Goal: Information Seeking & Learning: Compare options

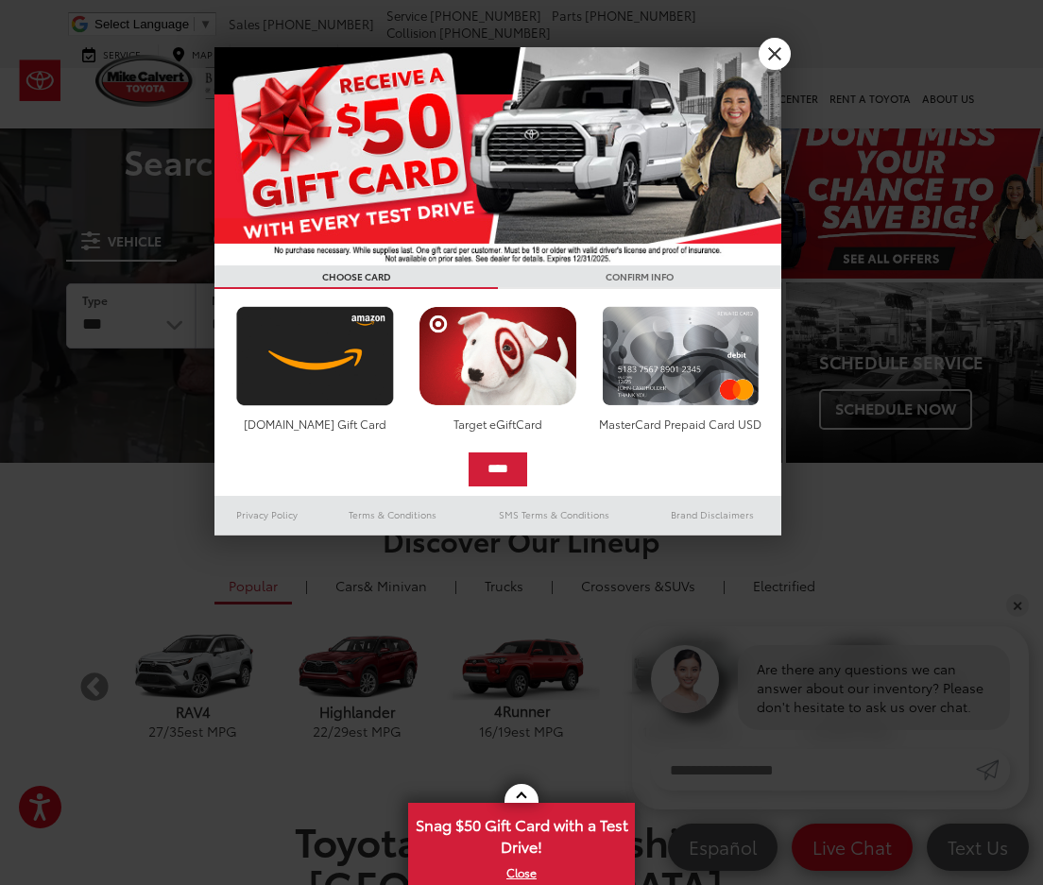
click at [791, 42] on div at bounding box center [521, 442] width 1043 height 885
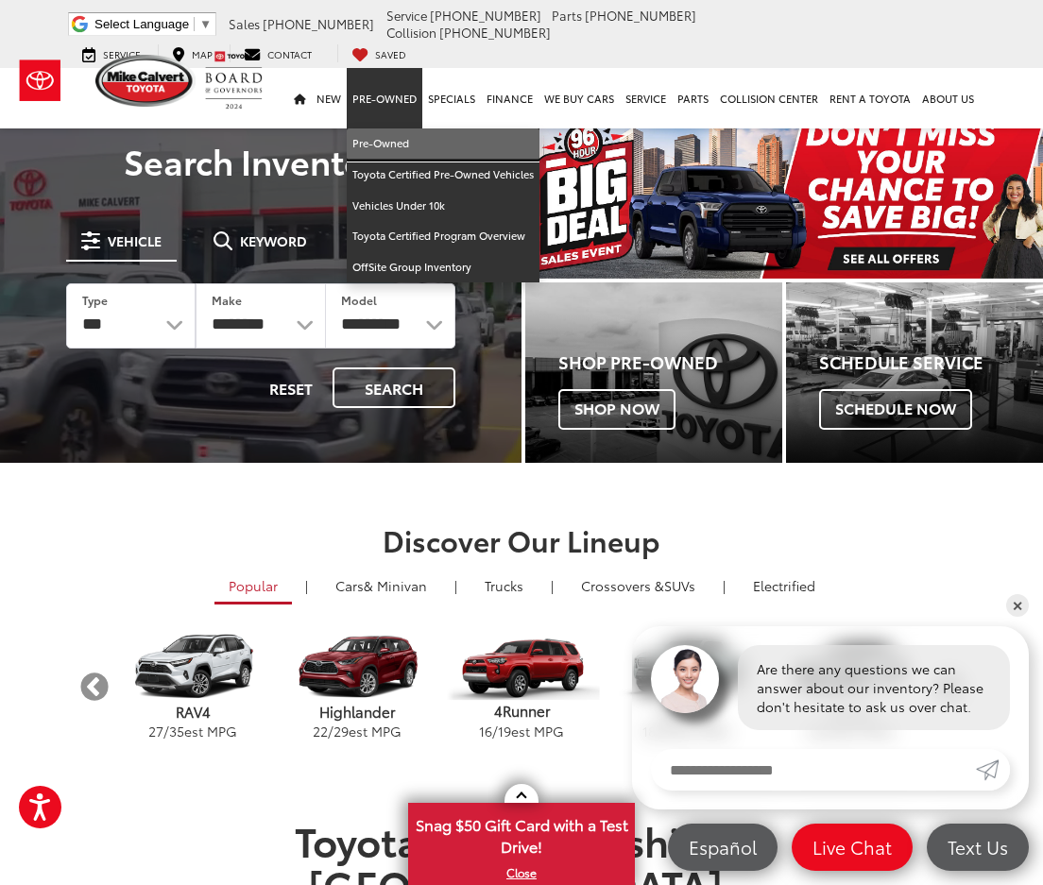
click at [391, 152] on link "Pre-Owned" at bounding box center [443, 143] width 193 height 31
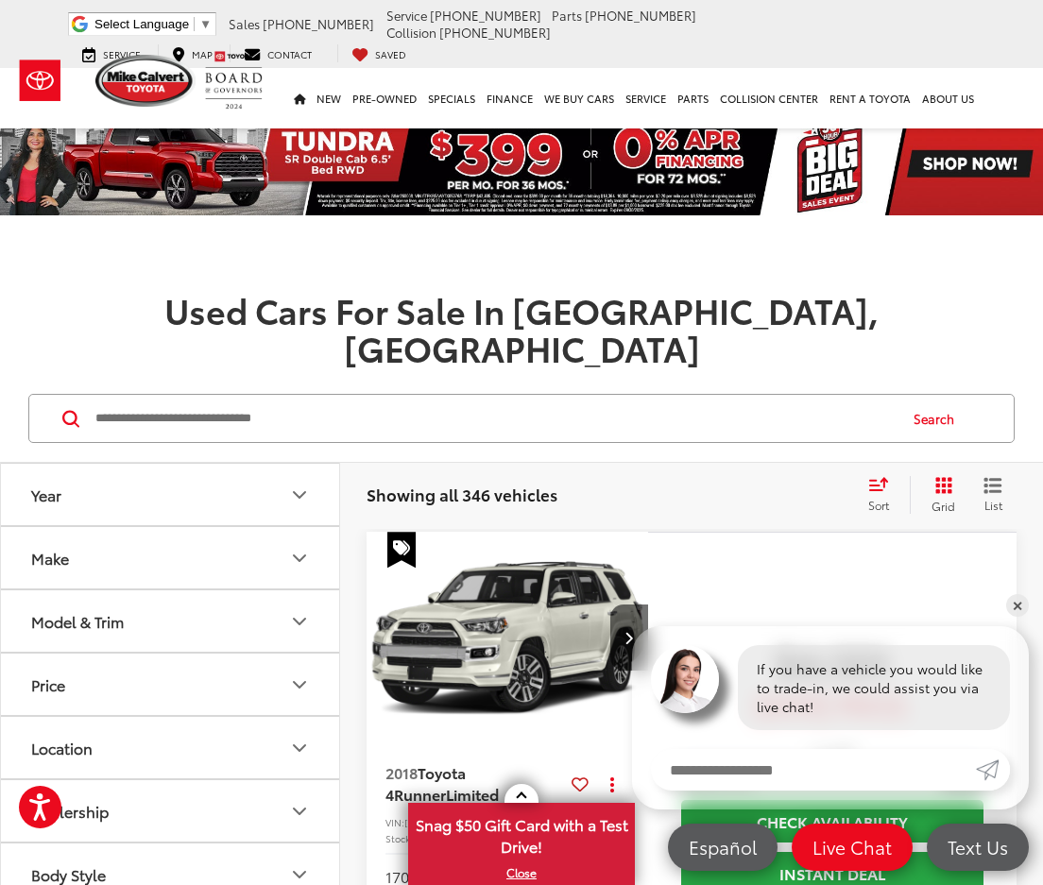
click at [148, 527] on button "Make" at bounding box center [171, 557] width 340 height 61
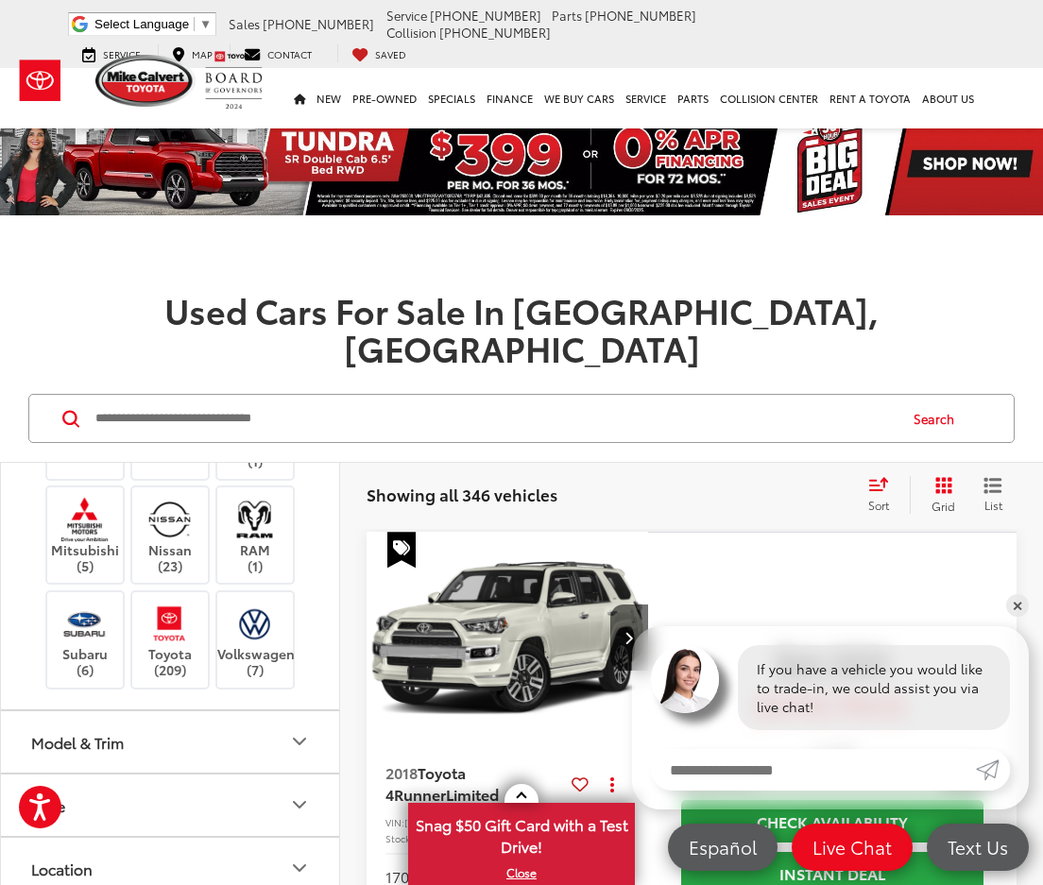
scroll to position [567, 0]
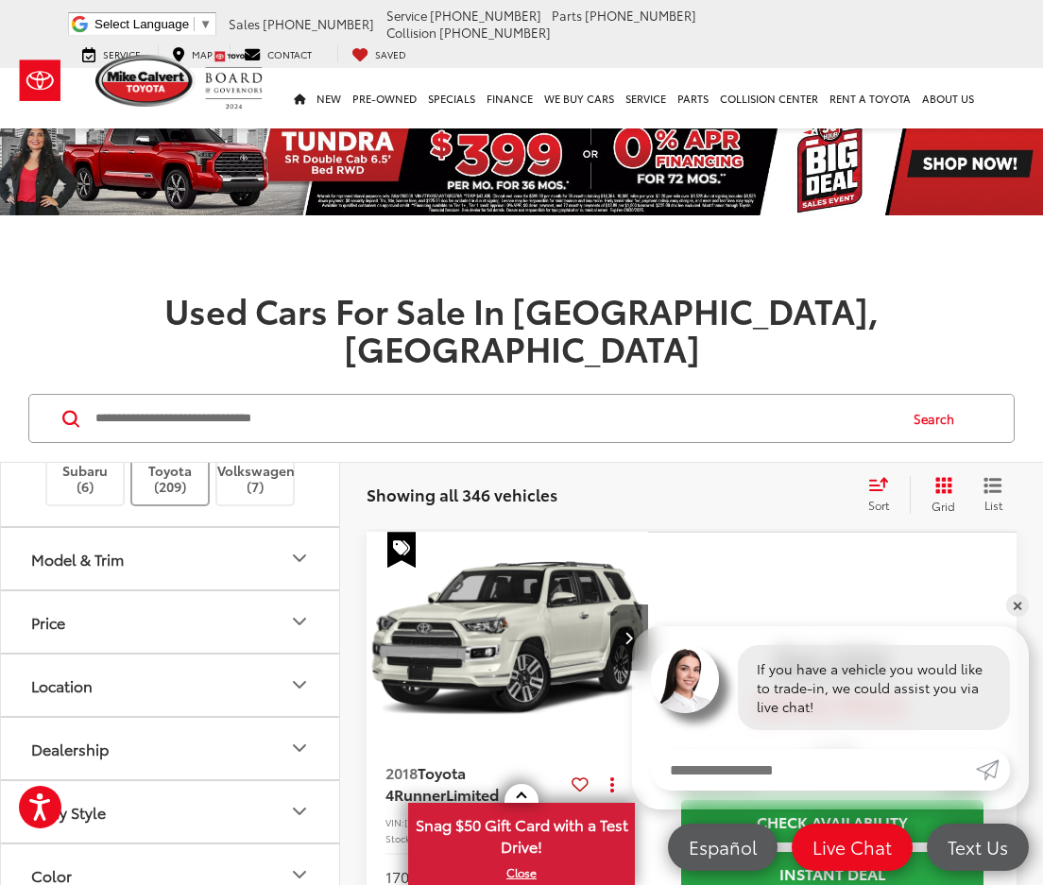
click at [197, 495] on label "Toyota (209)" at bounding box center [170, 456] width 77 height 77
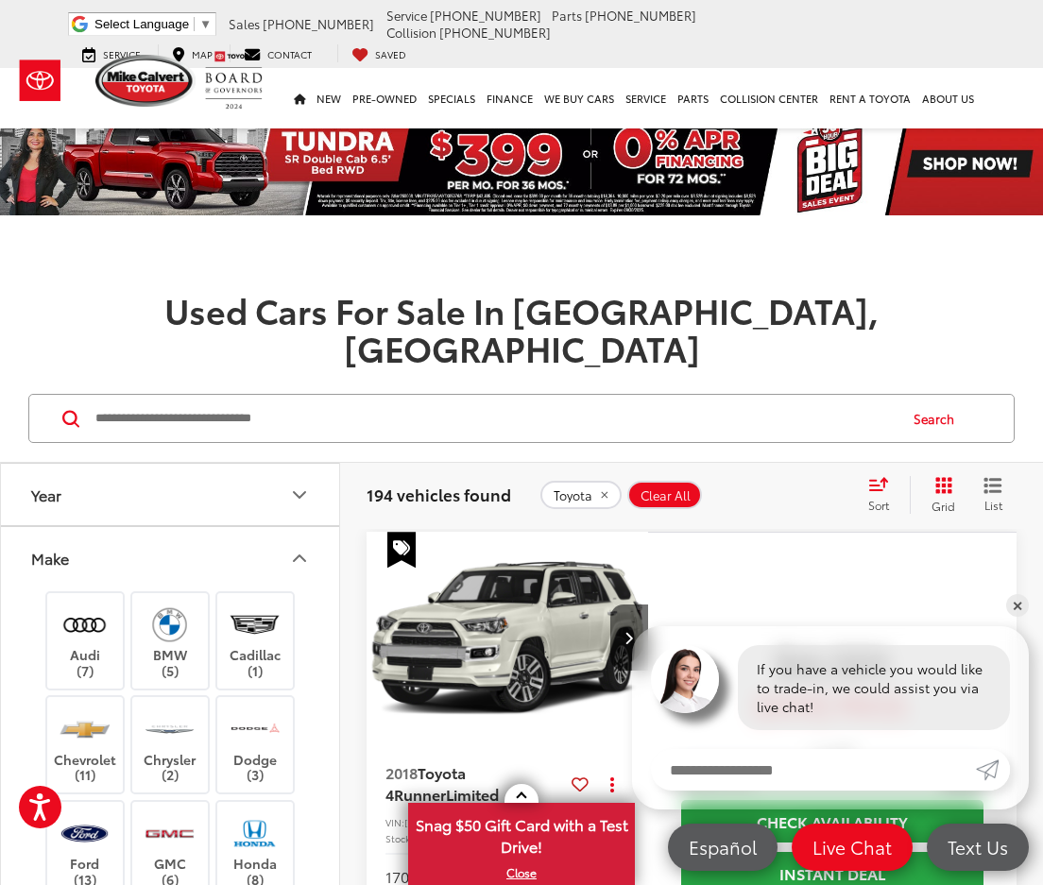
click at [202, 527] on button "Make" at bounding box center [171, 557] width 340 height 61
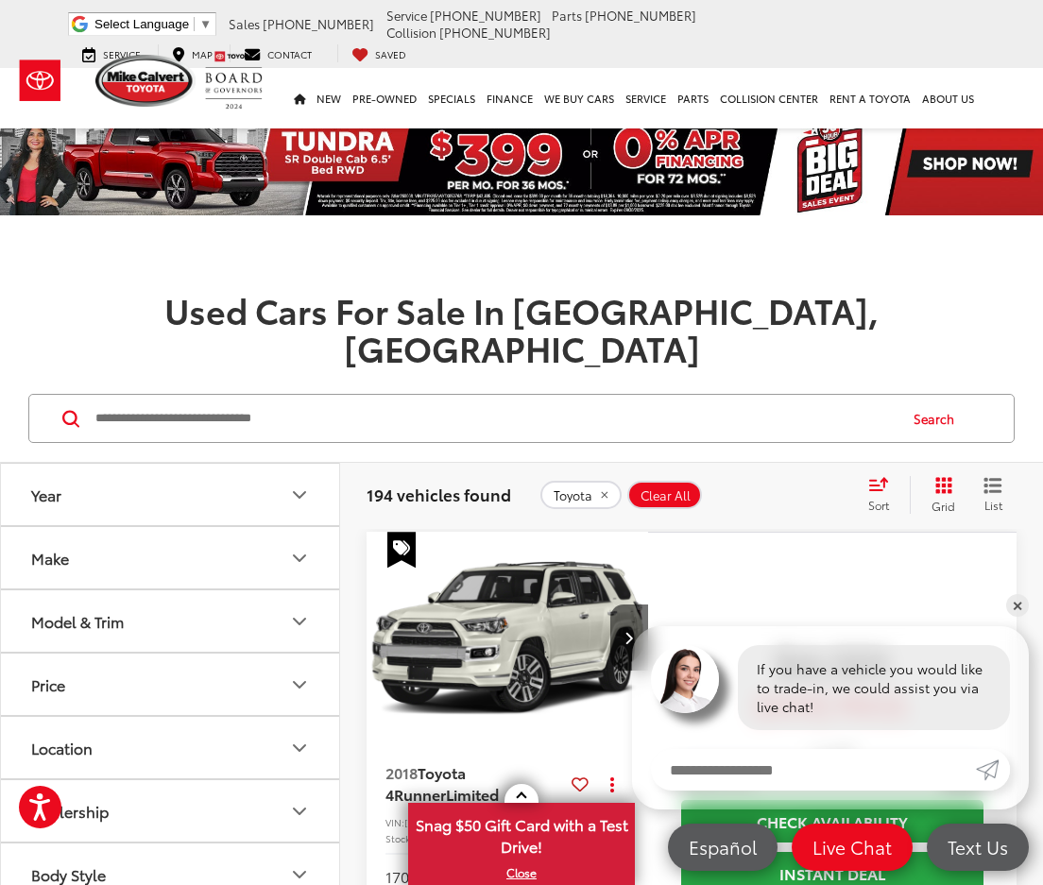
click at [164, 590] on button "Model & Trim" at bounding box center [171, 620] width 340 height 61
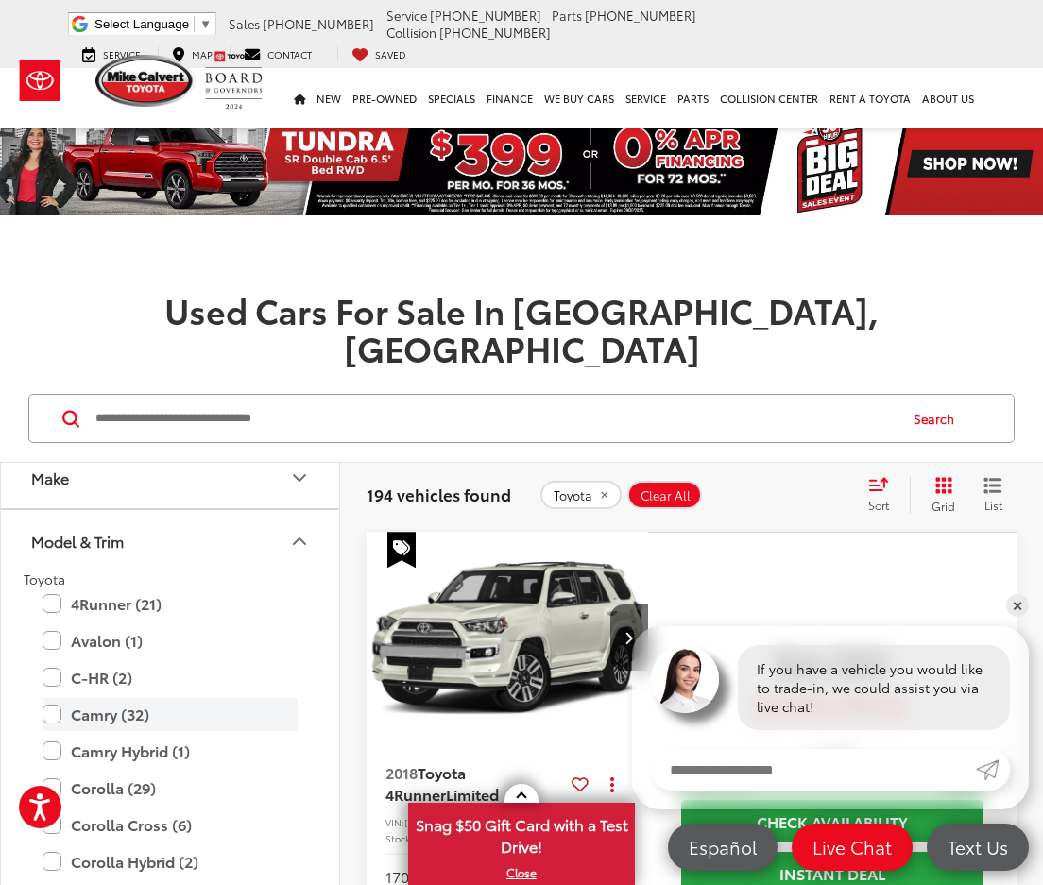
scroll to position [283, 0]
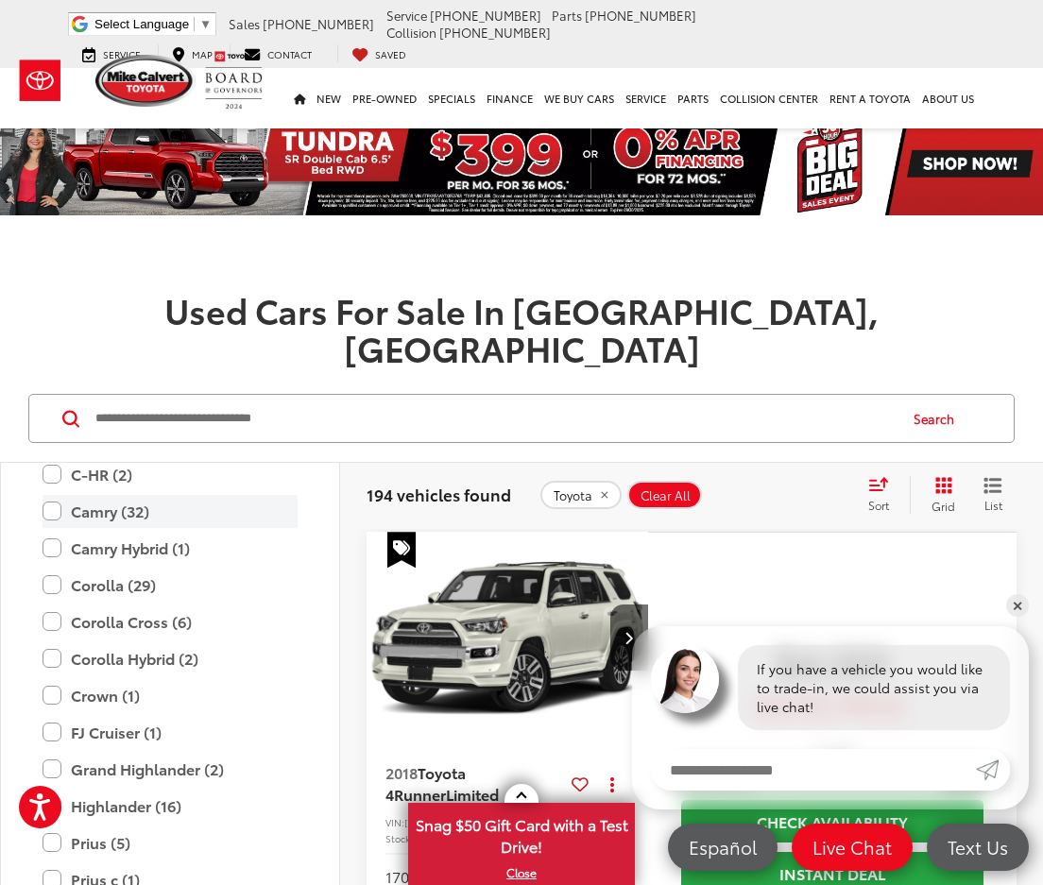
click at [49, 495] on label "Camry (32)" at bounding box center [170, 511] width 255 height 33
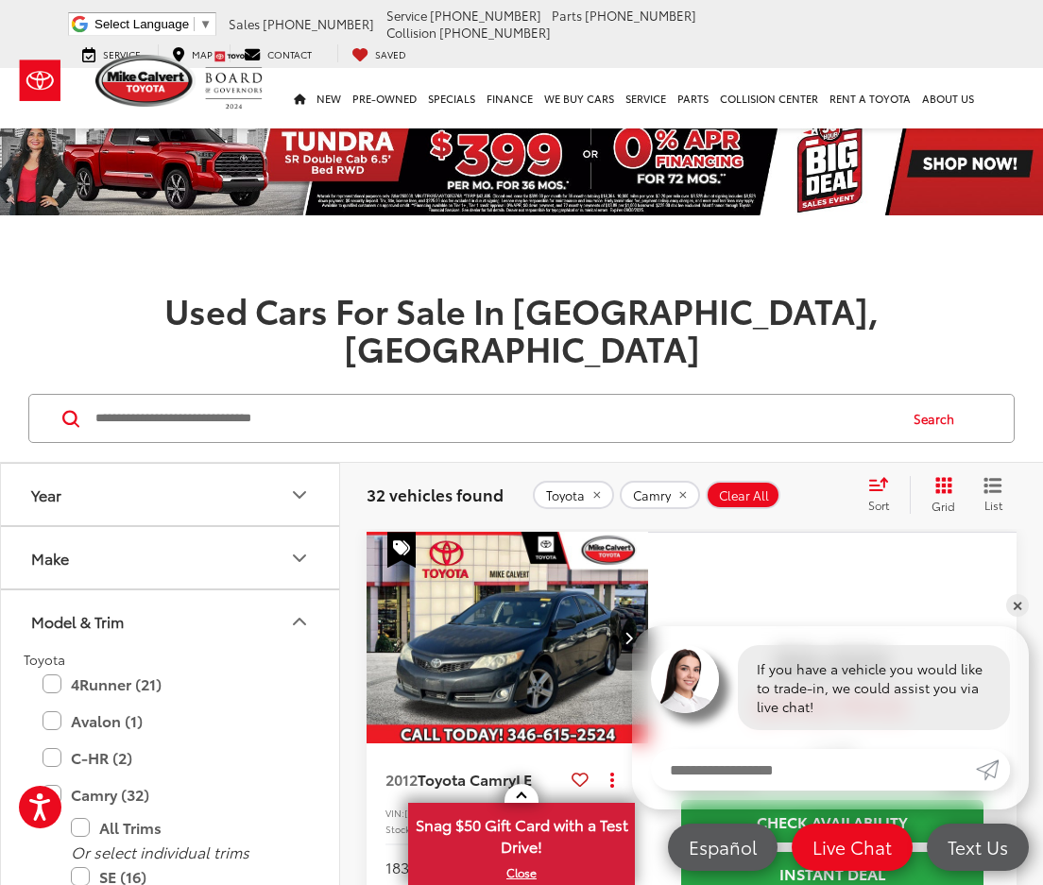
click at [173, 469] on button "Year" at bounding box center [171, 494] width 340 height 61
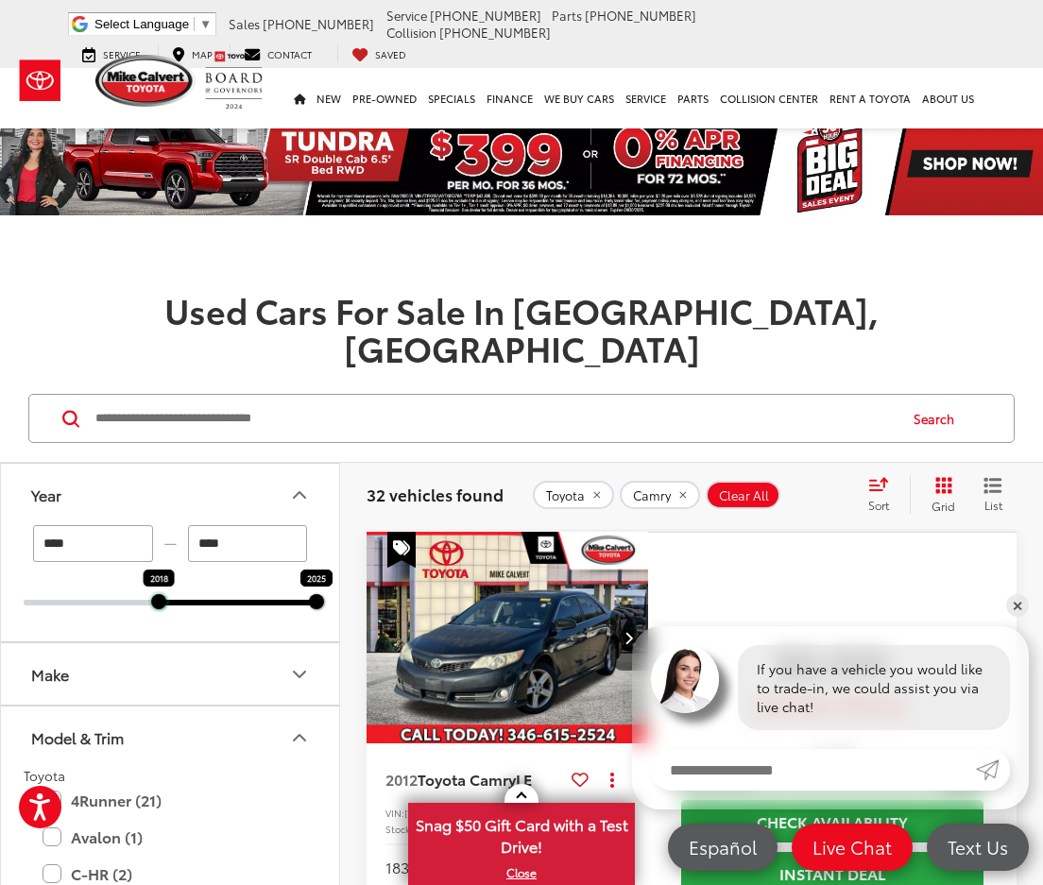
drag, startPoint x: 22, startPoint y: 567, endPoint x: 151, endPoint y: 580, distance: 130.1
click at [151, 580] on div "**** — **** 2018 2025" at bounding box center [170, 583] width 338 height 116
type input "****"
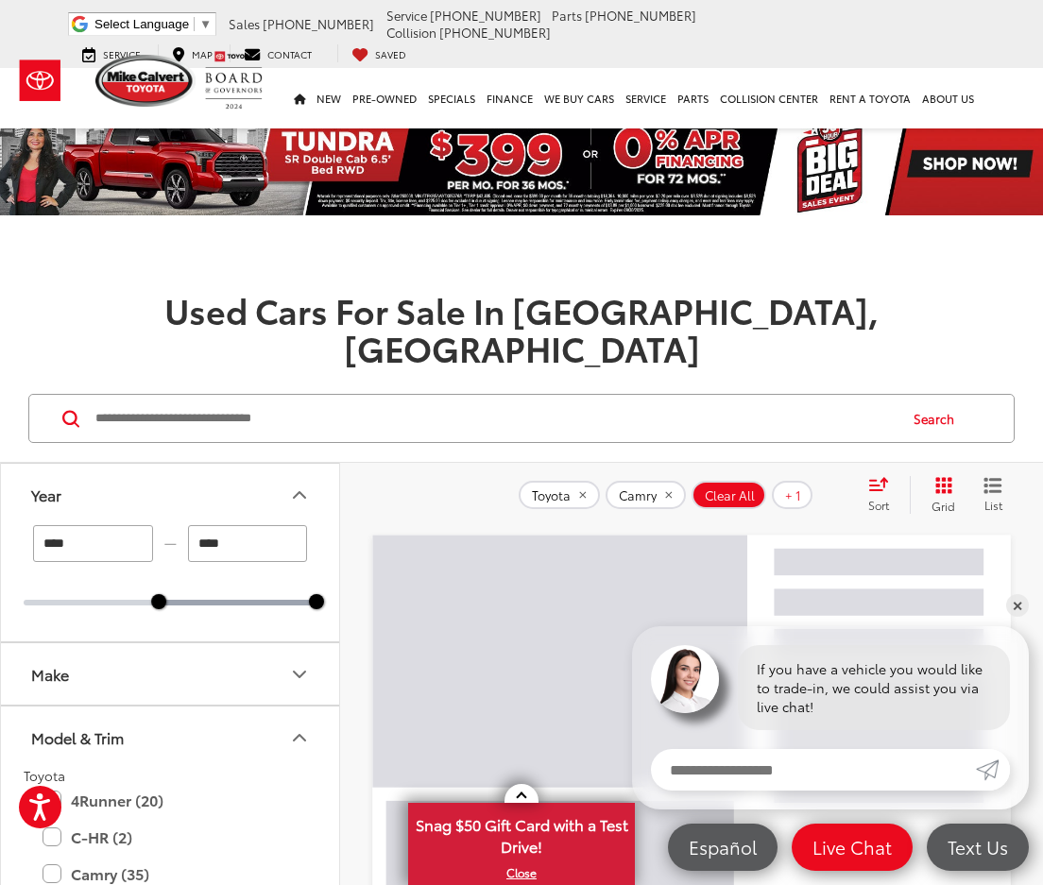
click at [298, 484] on icon "Year" at bounding box center [299, 495] width 23 height 23
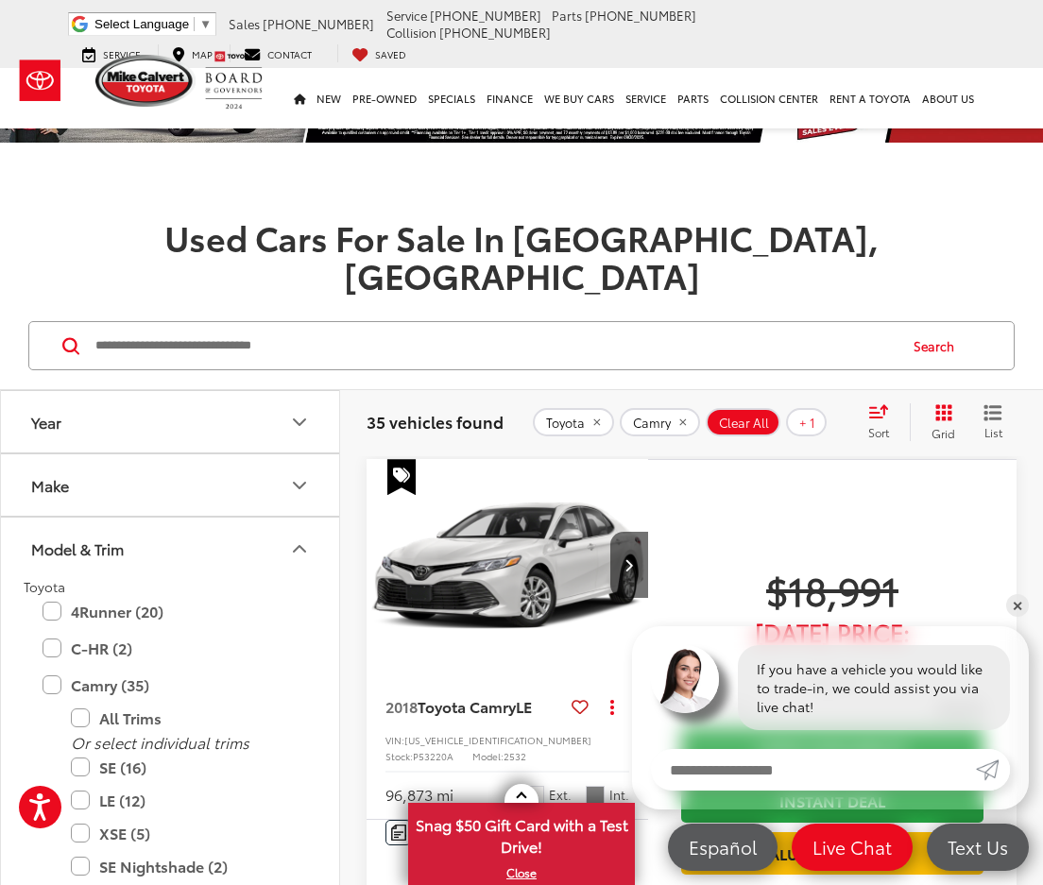
scroll to position [94, 0]
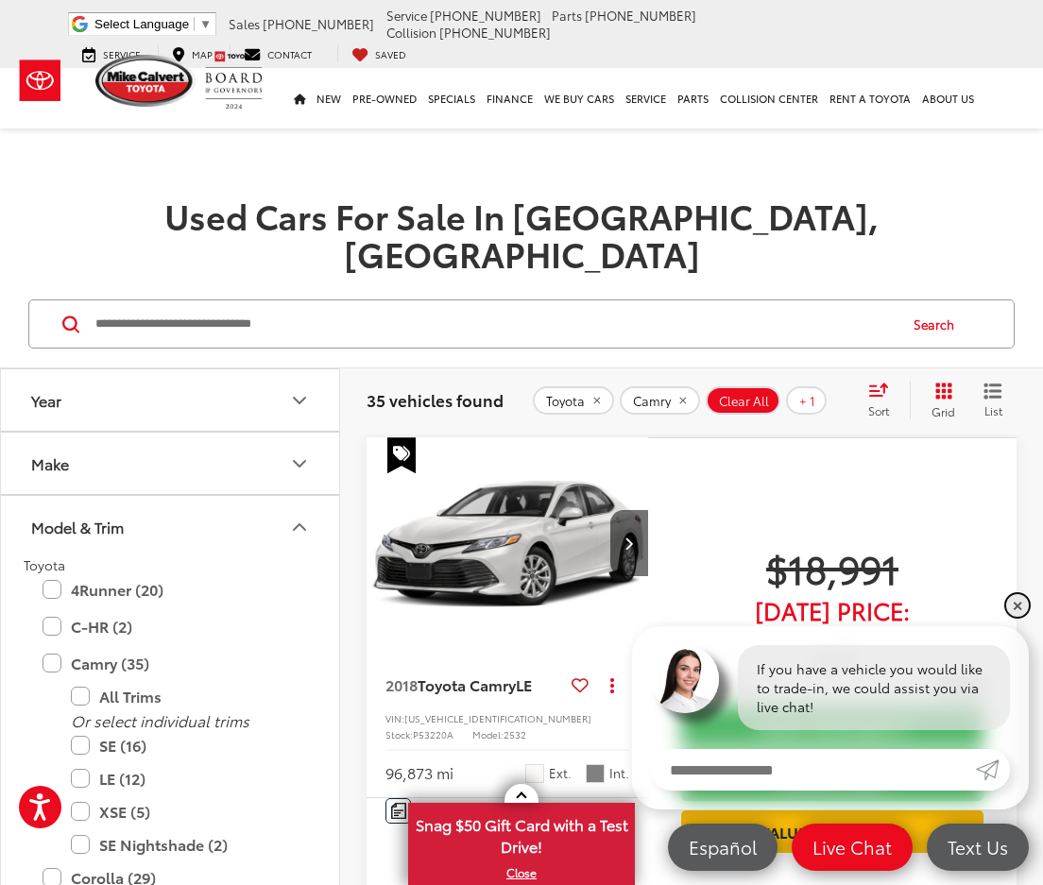
click at [1024, 604] on link "✕" at bounding box center [1017, 605] width 23 height 23
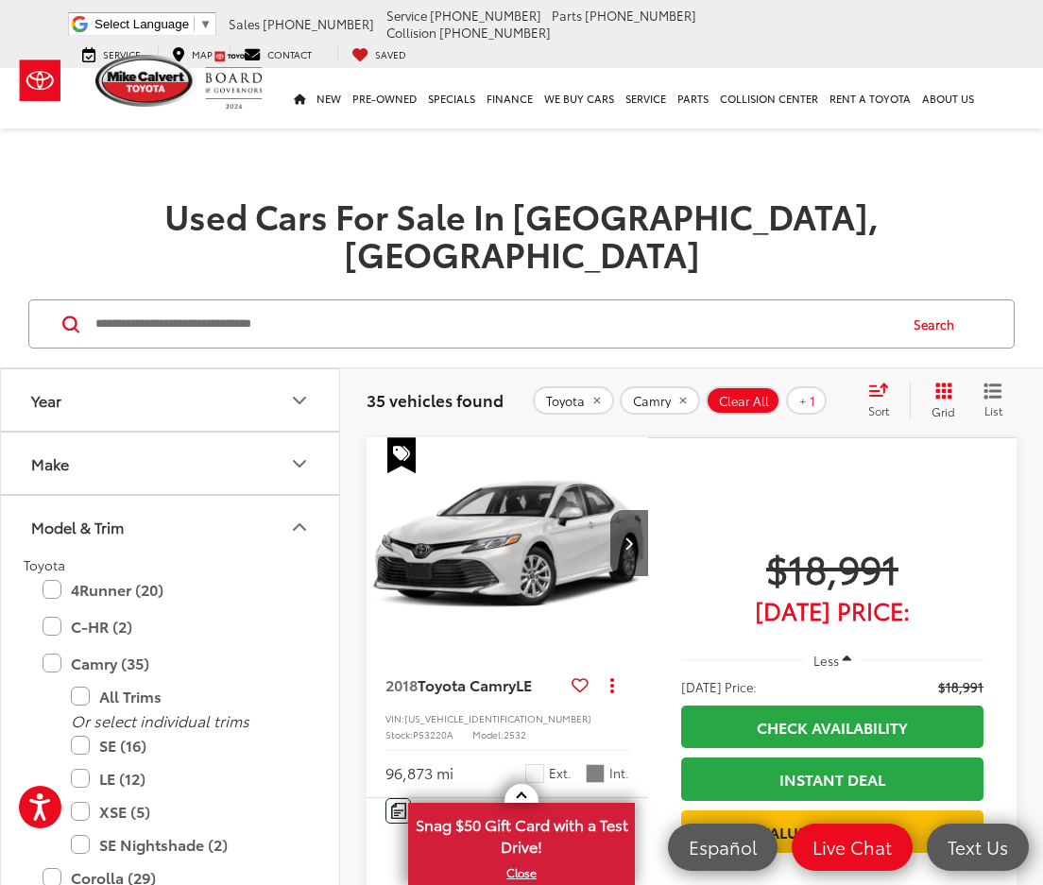
click at [177, 496] on button "Model & Trim" at bounding box center [171, 526] width 340 height 61
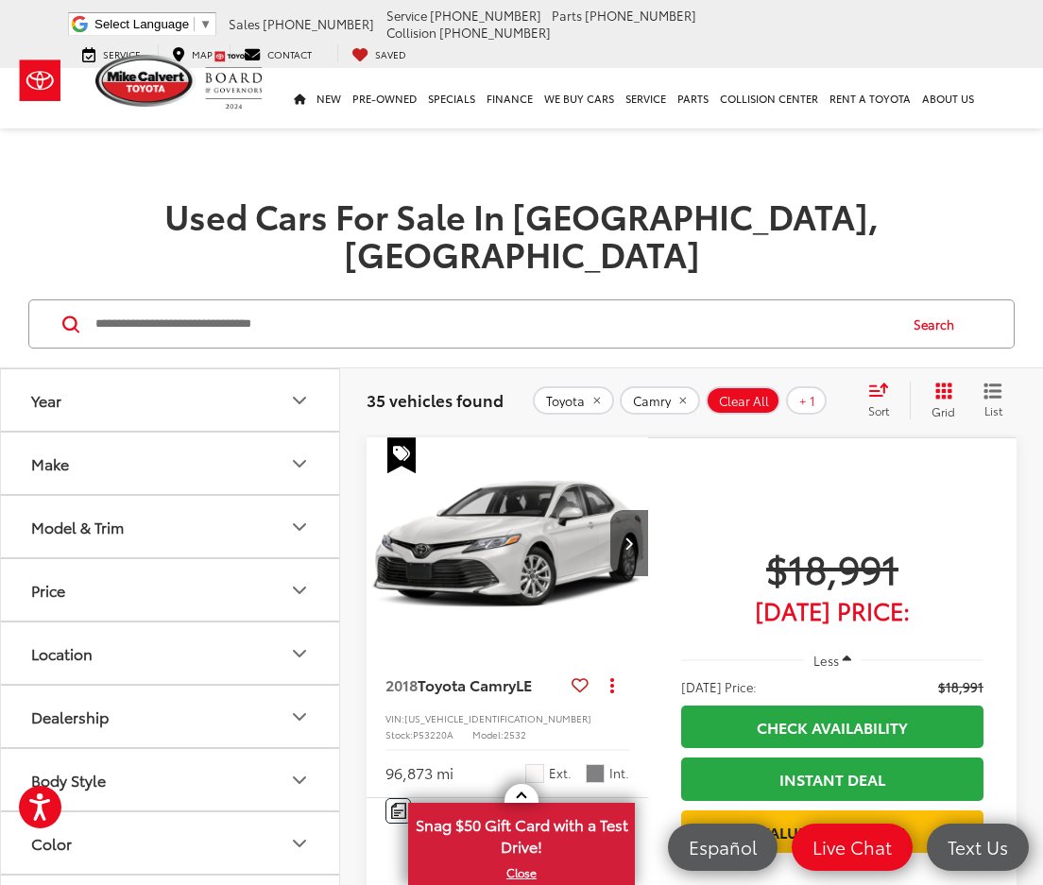
click at [178, 559] on button "Price" at bounding box center [171, 589] width 340 height 61
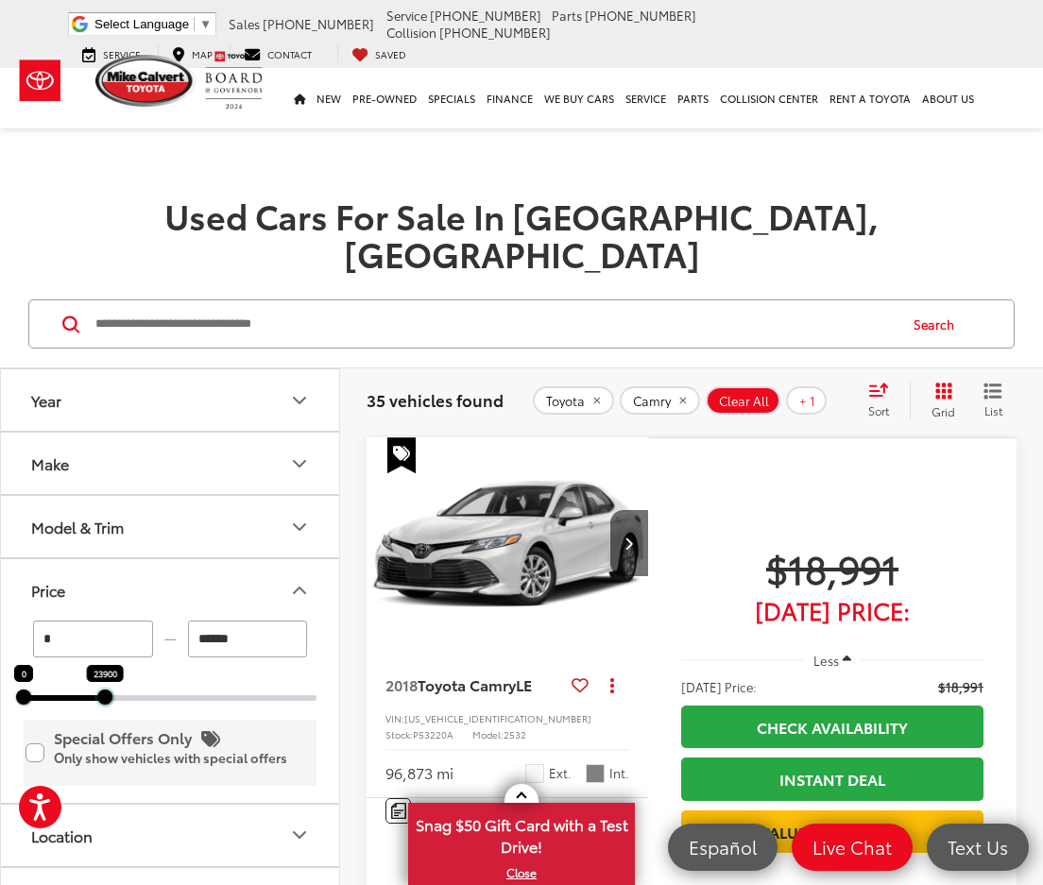
drag, startPoint x: 317, startPoint y: 663, endPoint x: 106, endPoint y: 702, distance: 215.1
click at [106, 702] on div "* — ****** 0 23900 Special Offers Only Only show vehicles with special offers" at bounding box center [170, 711] width 338 height 181
type input "******"
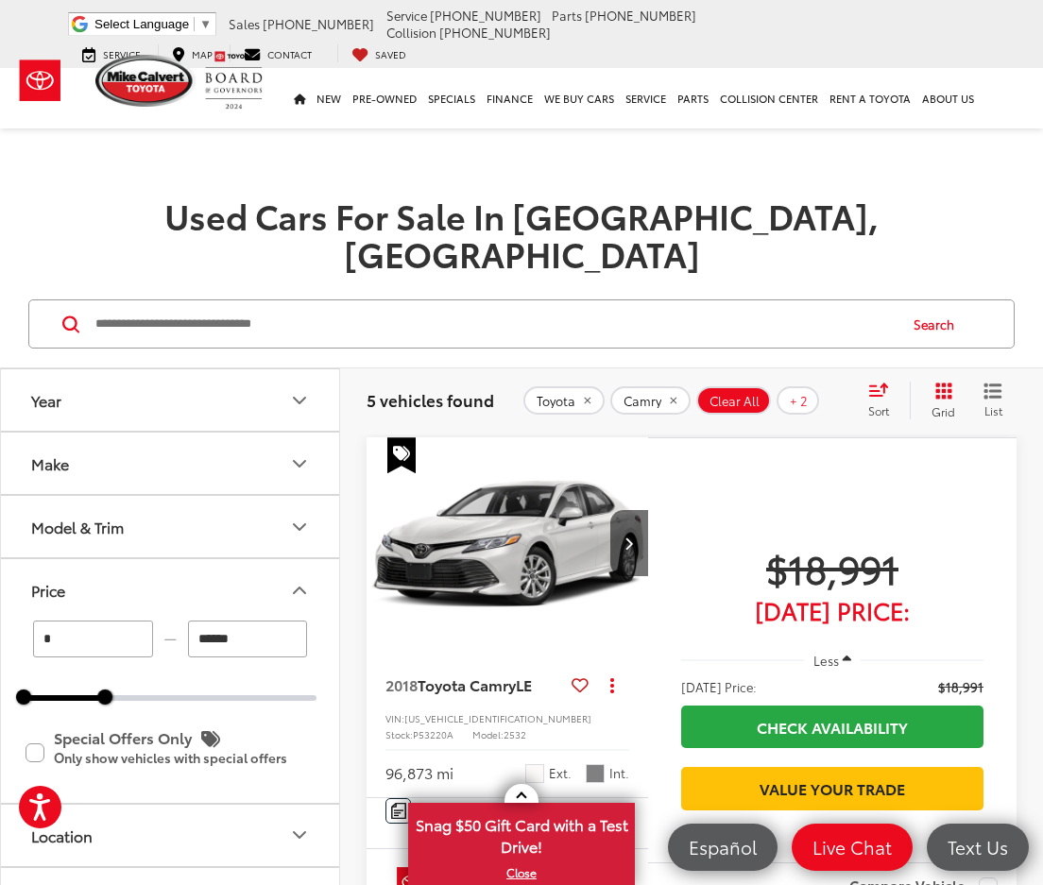
click at [276, 559] on button "Price" at bounding box center [171, 589] width 340 height 61
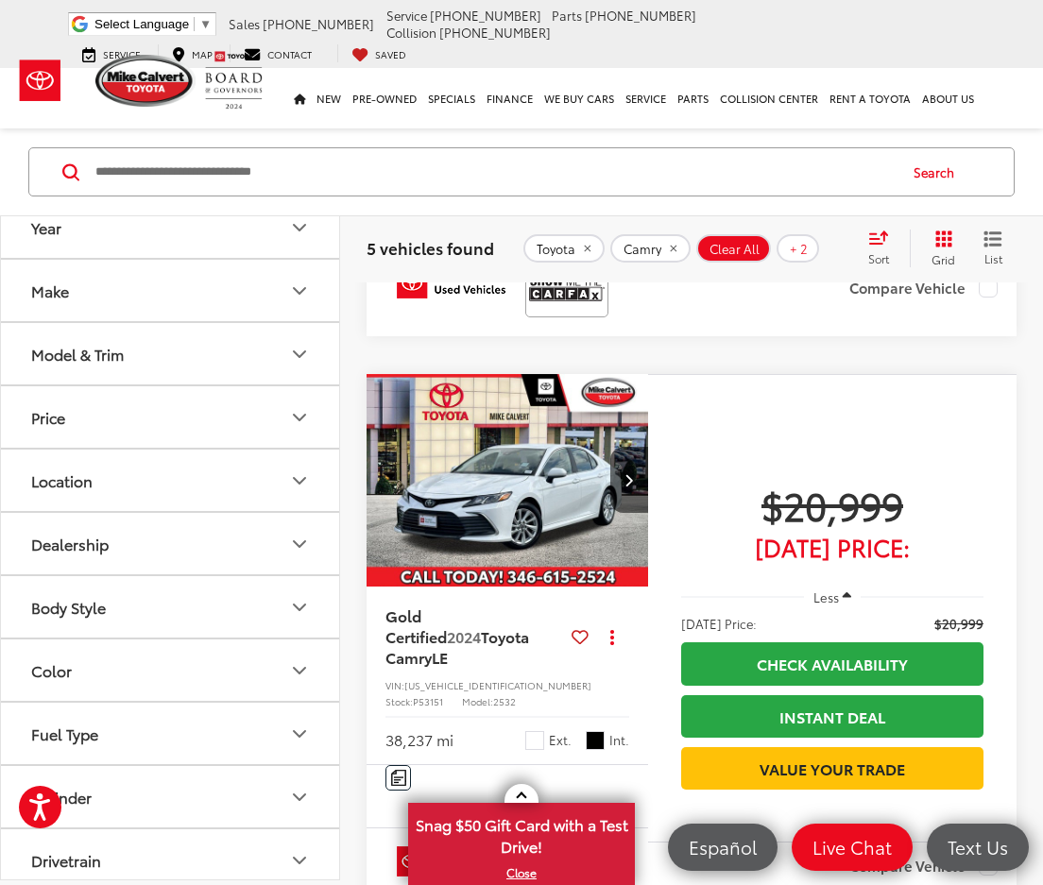
scroll to position [756, 0]
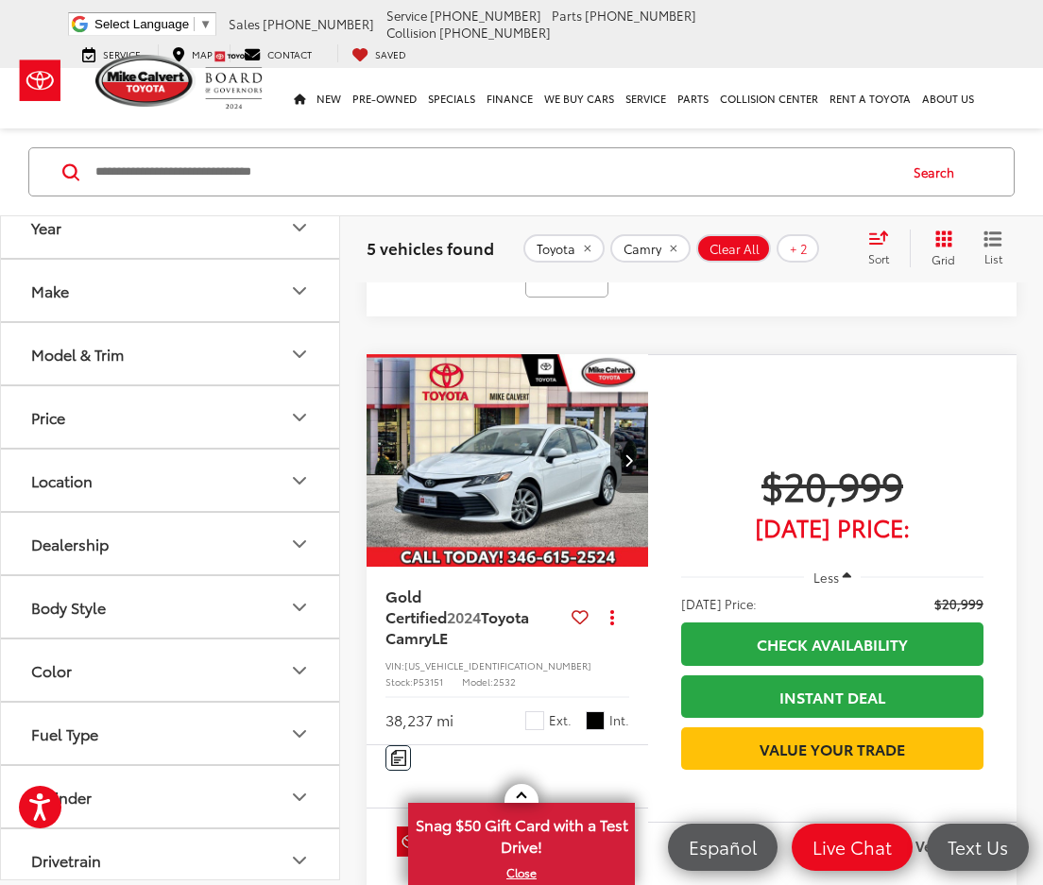
click at [631, 467] on icon "Next image" at bounding box center [628, 459] width 9 height 13
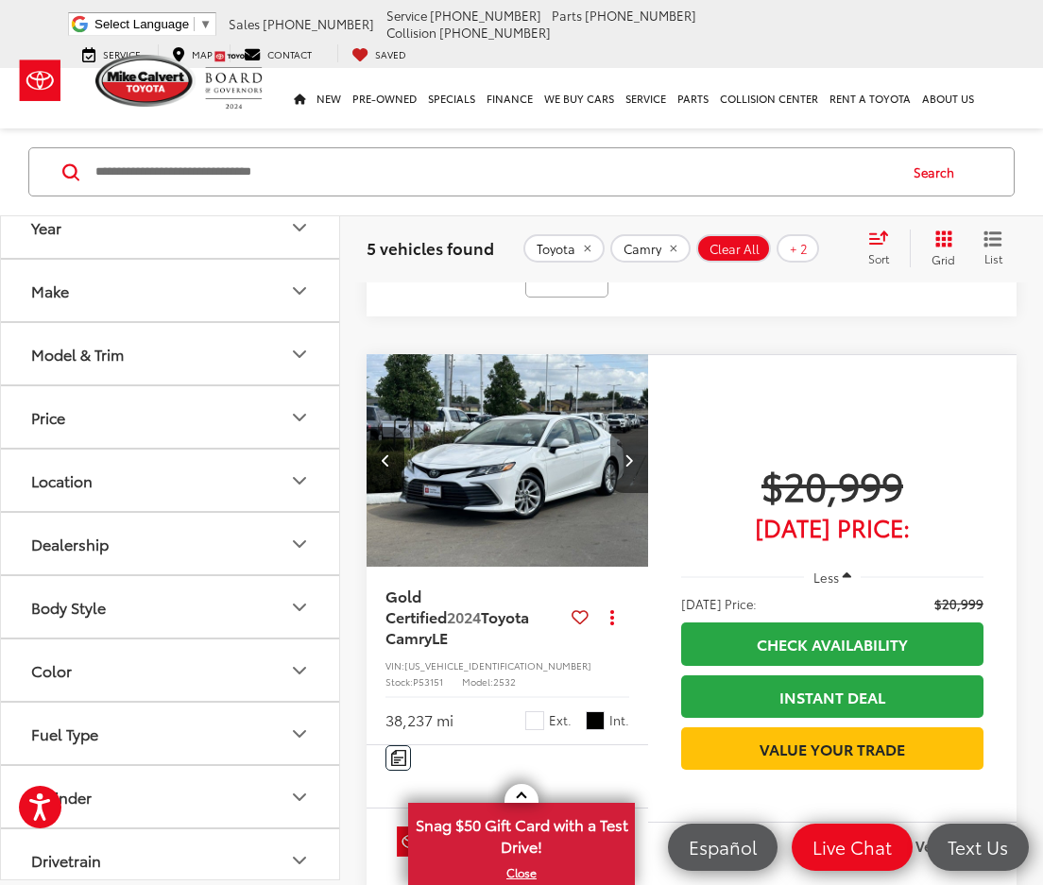
click at [628, 467] on icon "Next image" at bounding box center [628, 459] width 9 height 13
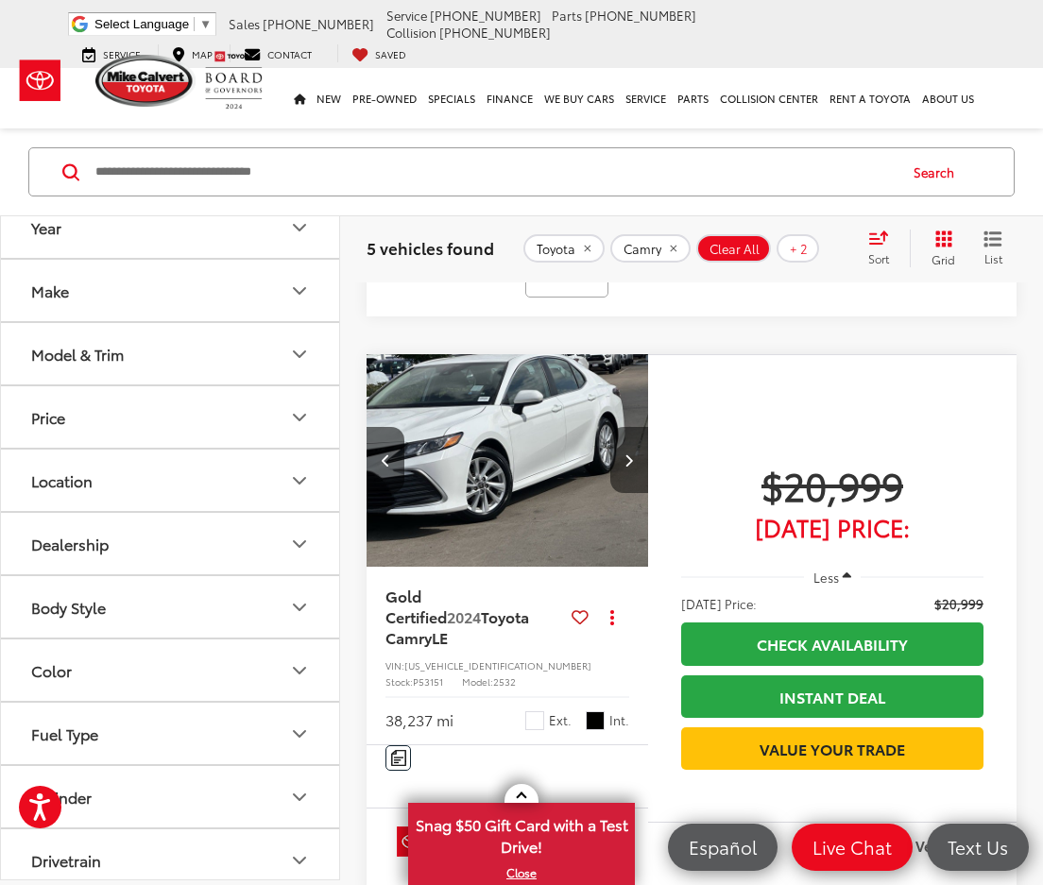
click at [626, 467] on icon "Next image" at bounding box center [628, 459] width 9 height 13
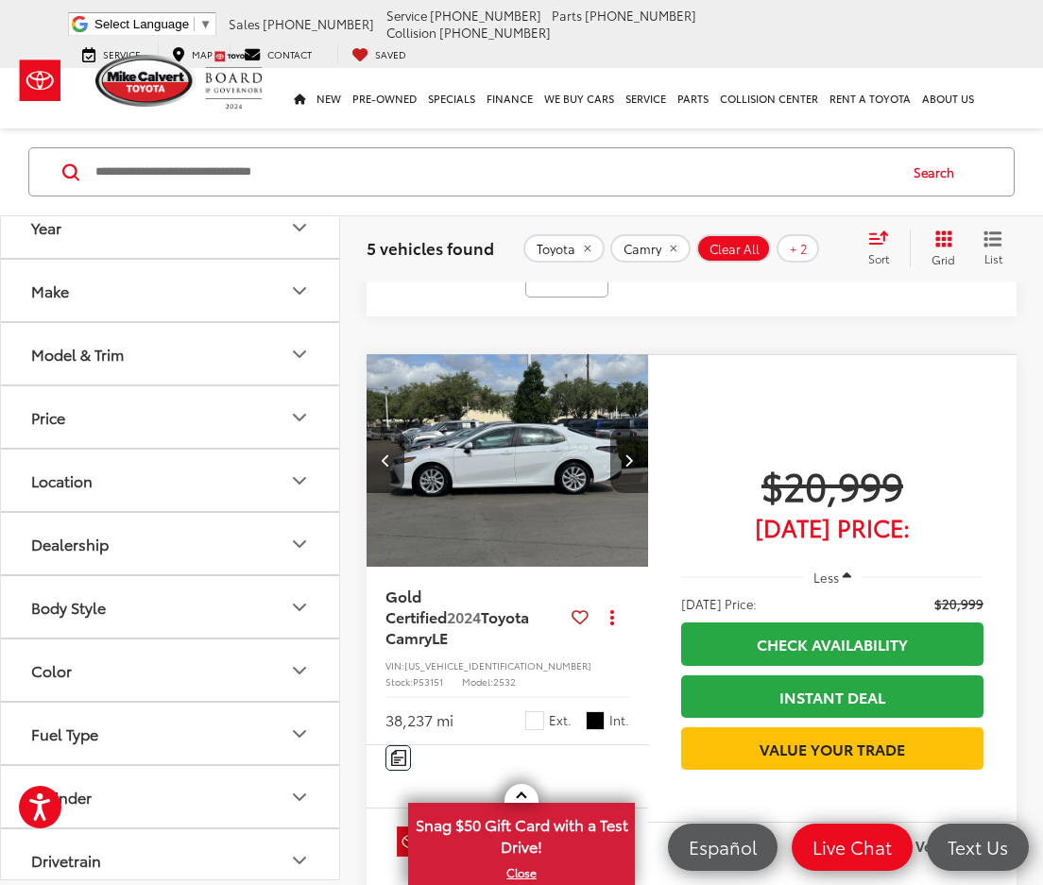
click at [625, 493] on button "Next image" at bounding box center [629, 460] width 38 height 66
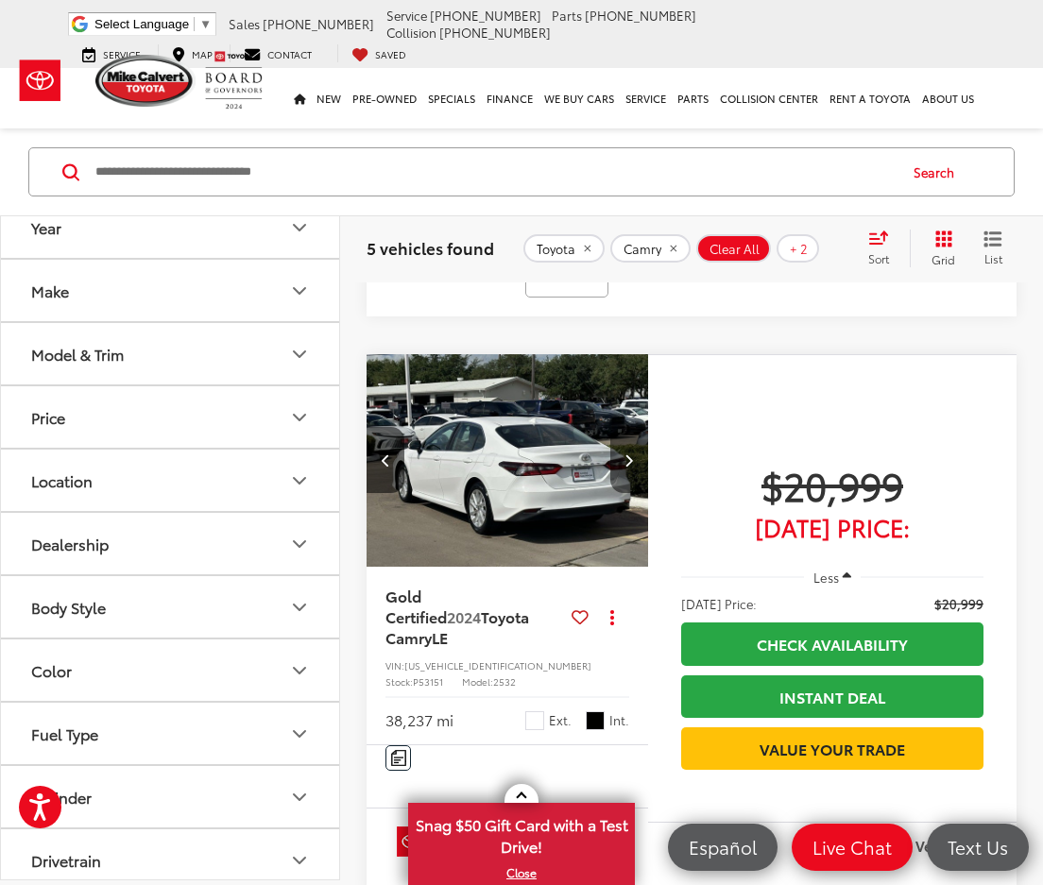
click at [625, 493] on button "Next image" at bounding box center [629, 460] width 38 height 66
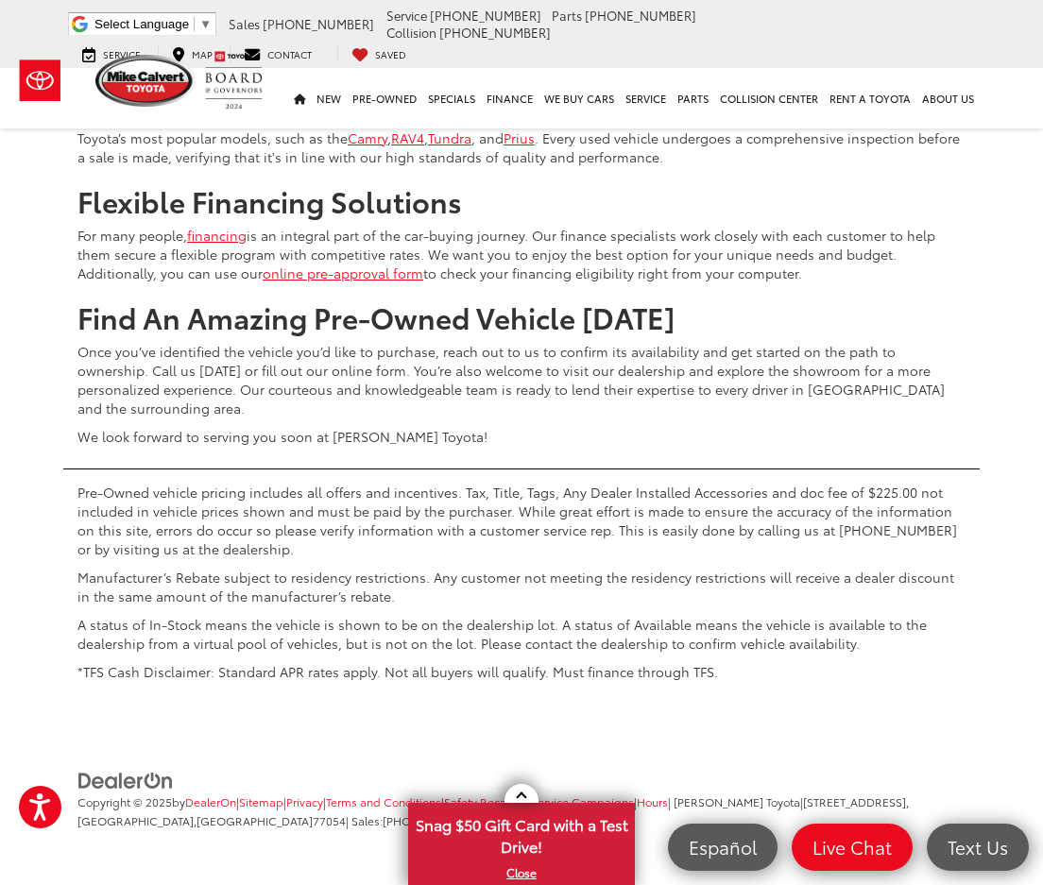
scroll to position [3778, 0]
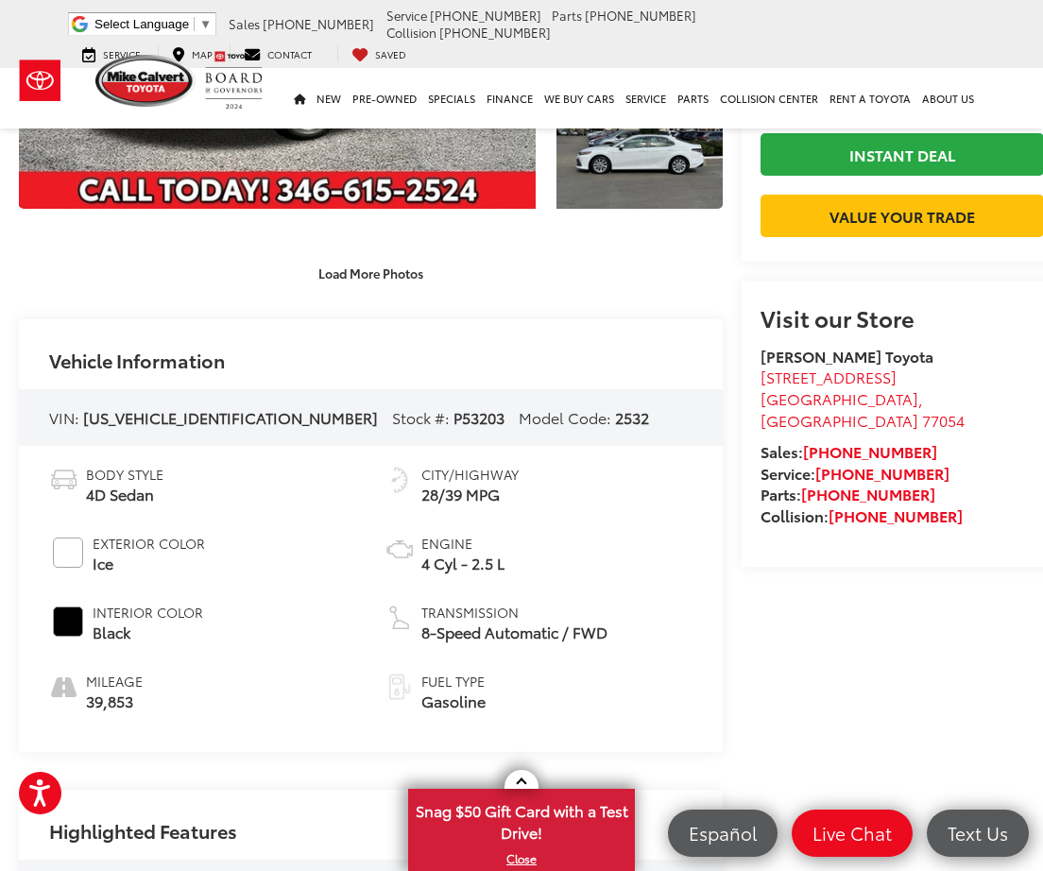
scroll to position [378, 0]
